Goal: Communication & Community: Answer question/provide support

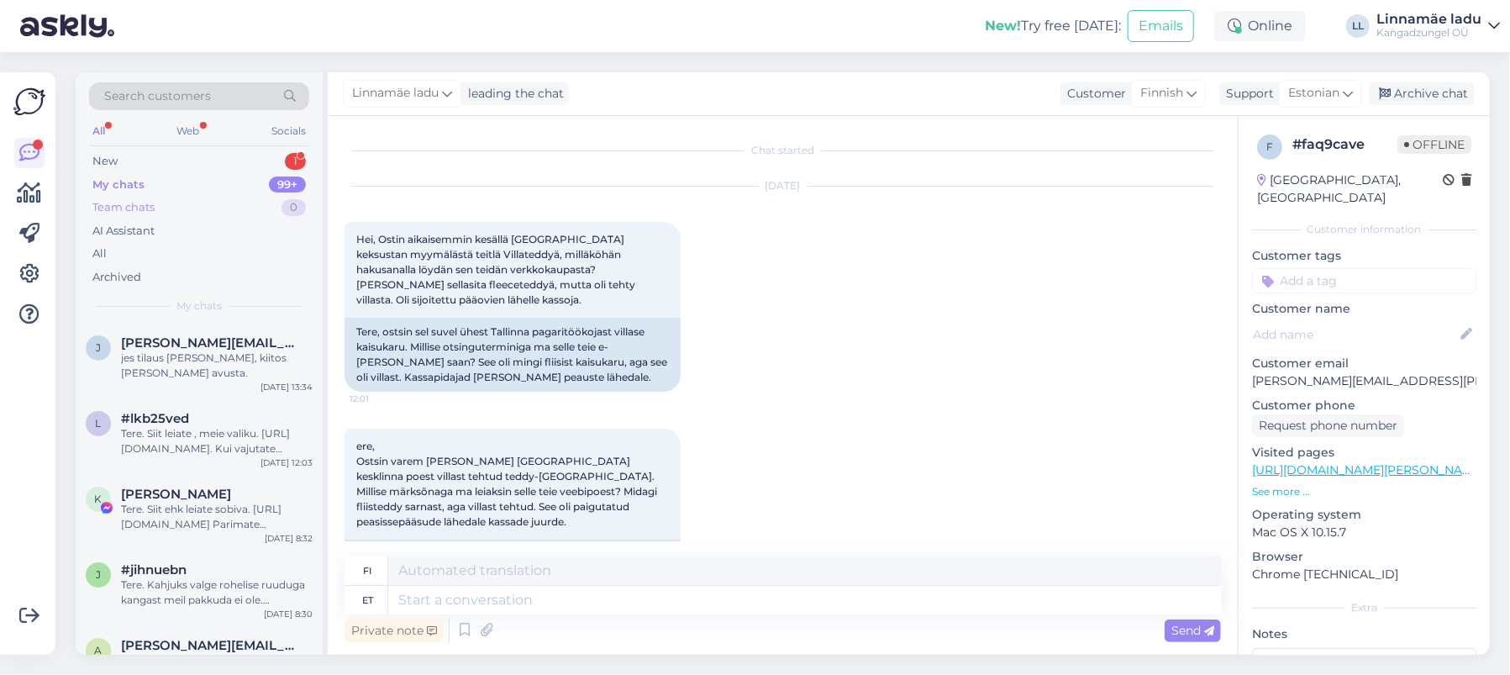
scroll to position [2198, 0]
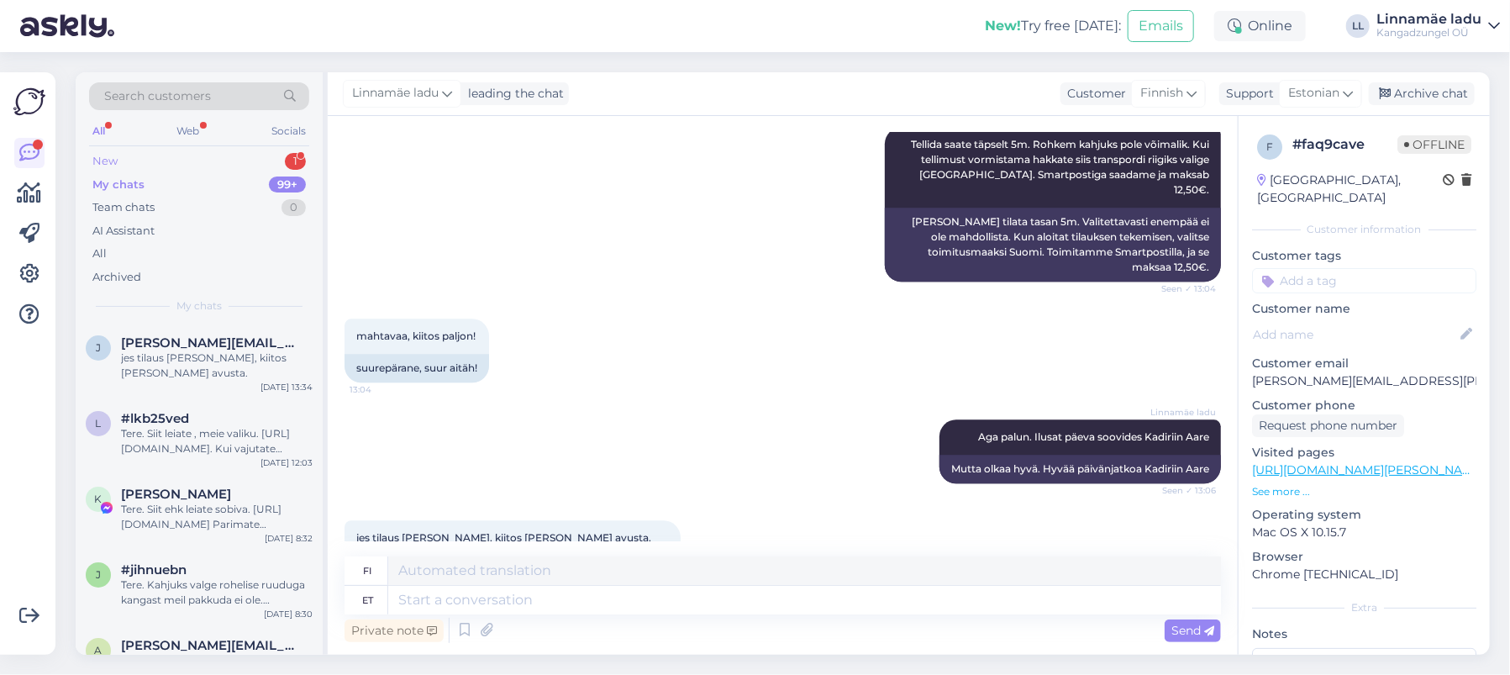
click at [158, 153] on div "New 1" at bounding box center [199, 162] width 220 height 24
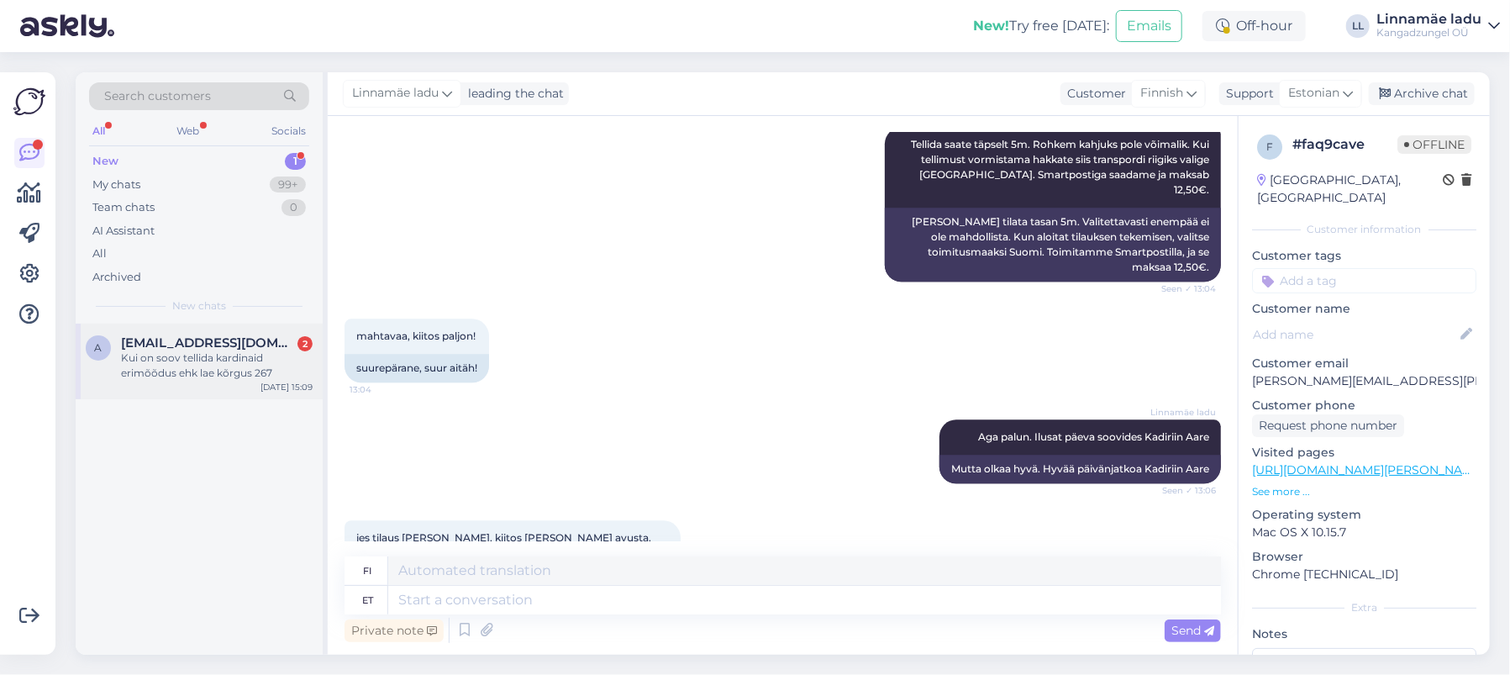
click at [203, 366] on div "Kui on soov tellida kardinaid erimõõdus ehk lae kõrgus 267" at bounding box center [217, 366] width 192 height 30
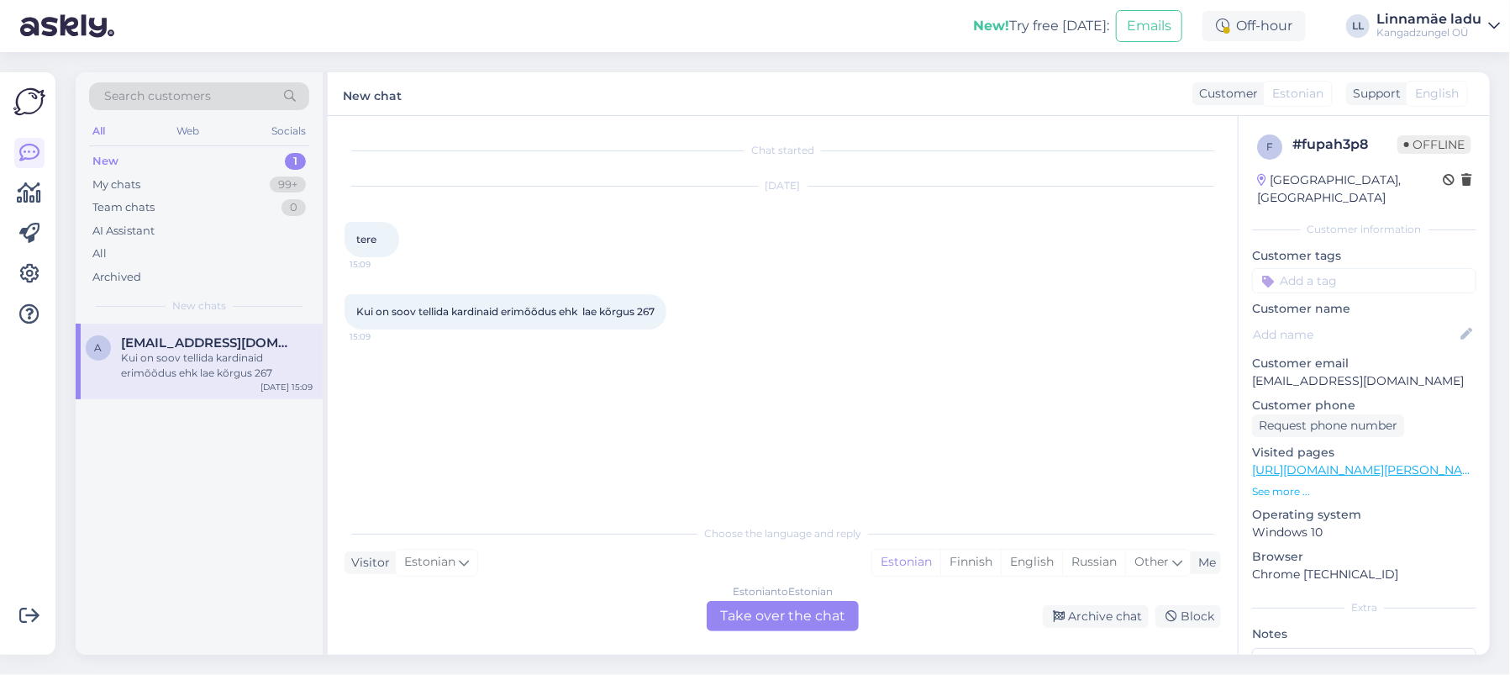
click at [815, 609] on div "Estonian to Estonian Take over the chat" at bounding box center [783, 616] width 152 height 30
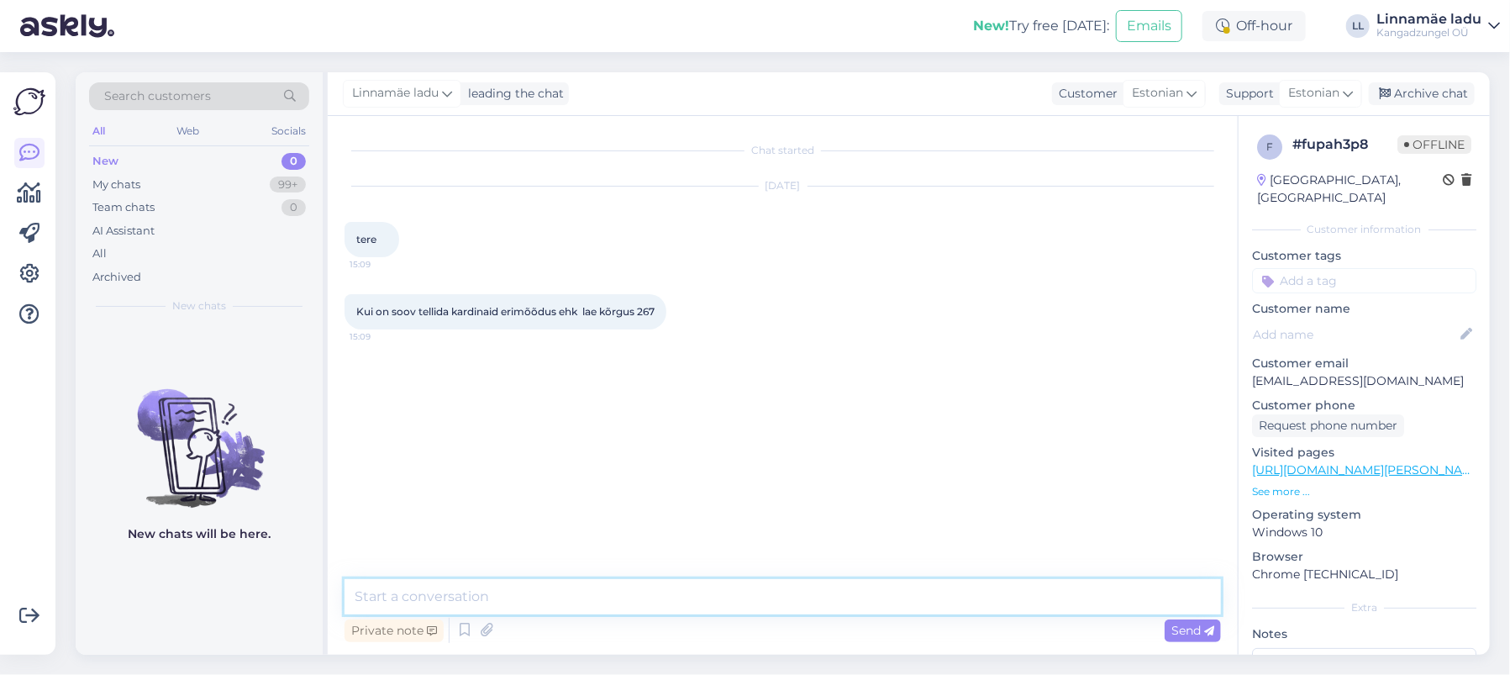
click at [542, 598] on textarea at bounding box center [783, 596] width 877 height 35
paste textarea "[URL][DOMAIN_NAME]"
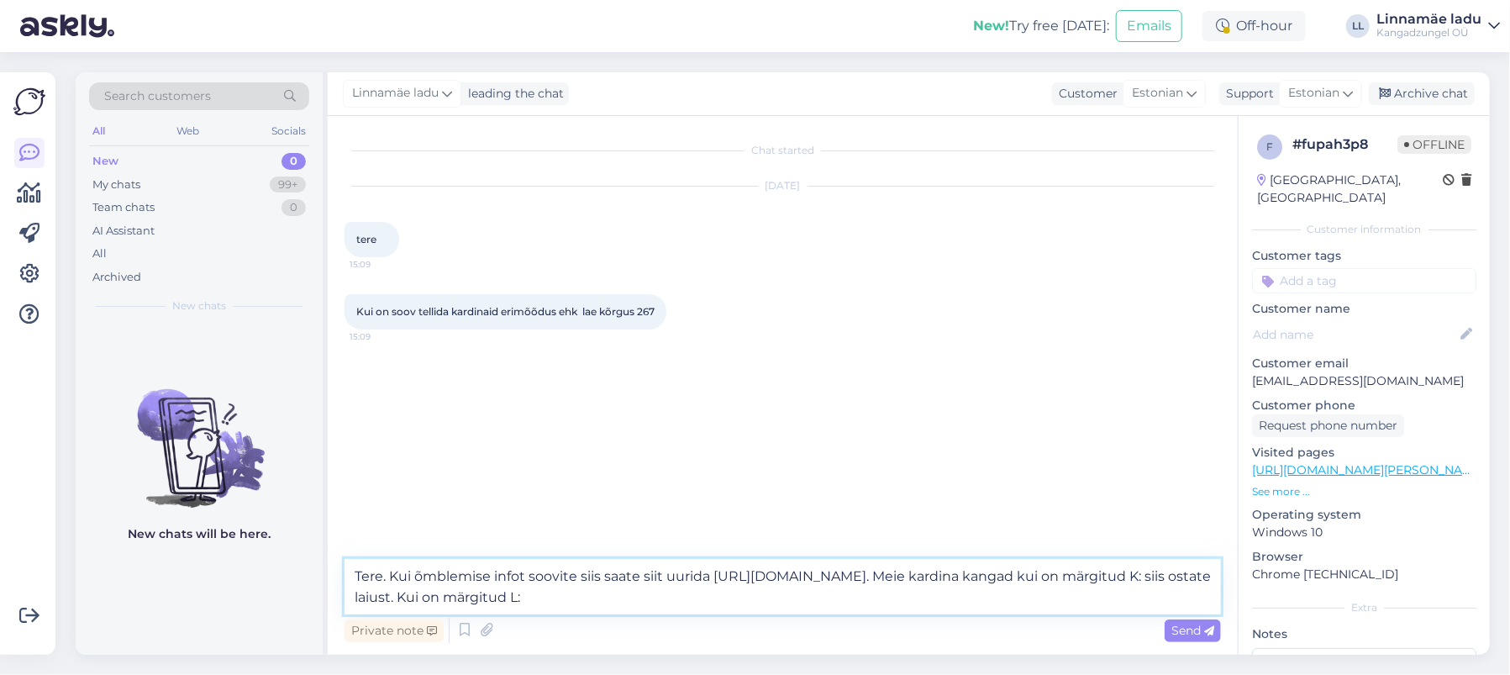
click at [460, 593] on textarea "Tere. Kui õmblemise infot soovite siis saate siit uurida [URL][DOMAIN_NAME]. Me…" at bounding box center [783, 586] width 877 height 55
click at [762, 593] on textarea "Tere. Kui õmblemise infot soovite siis saate siit uurida [URL][DOMAIN_NAME]. Me…" at bounding box center [783, 586] width 877 height 55
click at [951, 600] on textarea "Tere. Kui õmblemise infot soovite siis saate siit uurida [URL][DOMAIN_NAME]. Me…" at bounding box center [783, 586] width 877 height 55
click at [1149, 595] on textarea "Tere. Kui õmblemise infot soovite siis saate siit uurida [URL][DOMAIN_NAME]. Me…" at bounding box center [783, 586] width 877 height 55
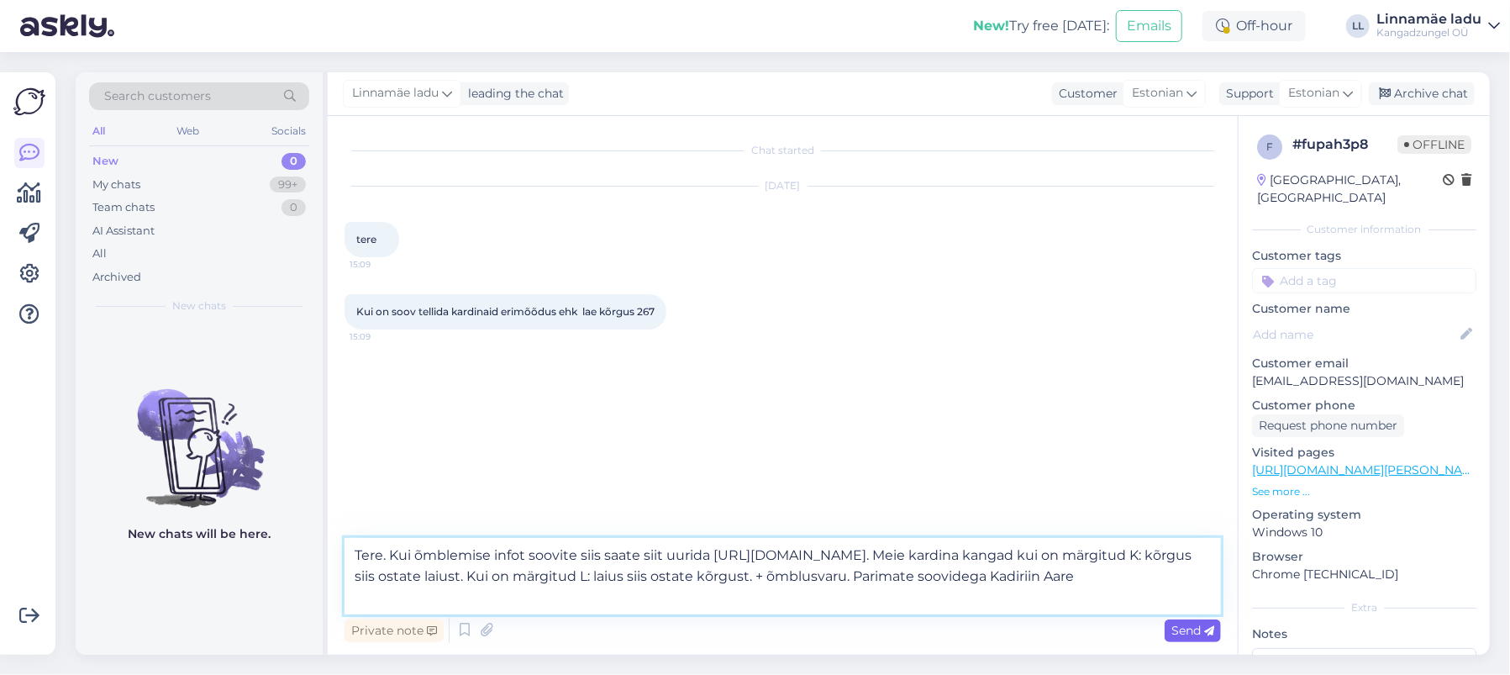
type textarea "Tere. Kui õmblemise infot soovite siis saate siit uurida [URL][DOMAIN_NAME]. Me…"
click at [1185, 628] on span "Send" at bounding box center [1193, 630] width 43 height 15
